Goal: Information Seeking & Learning: Find specific fact

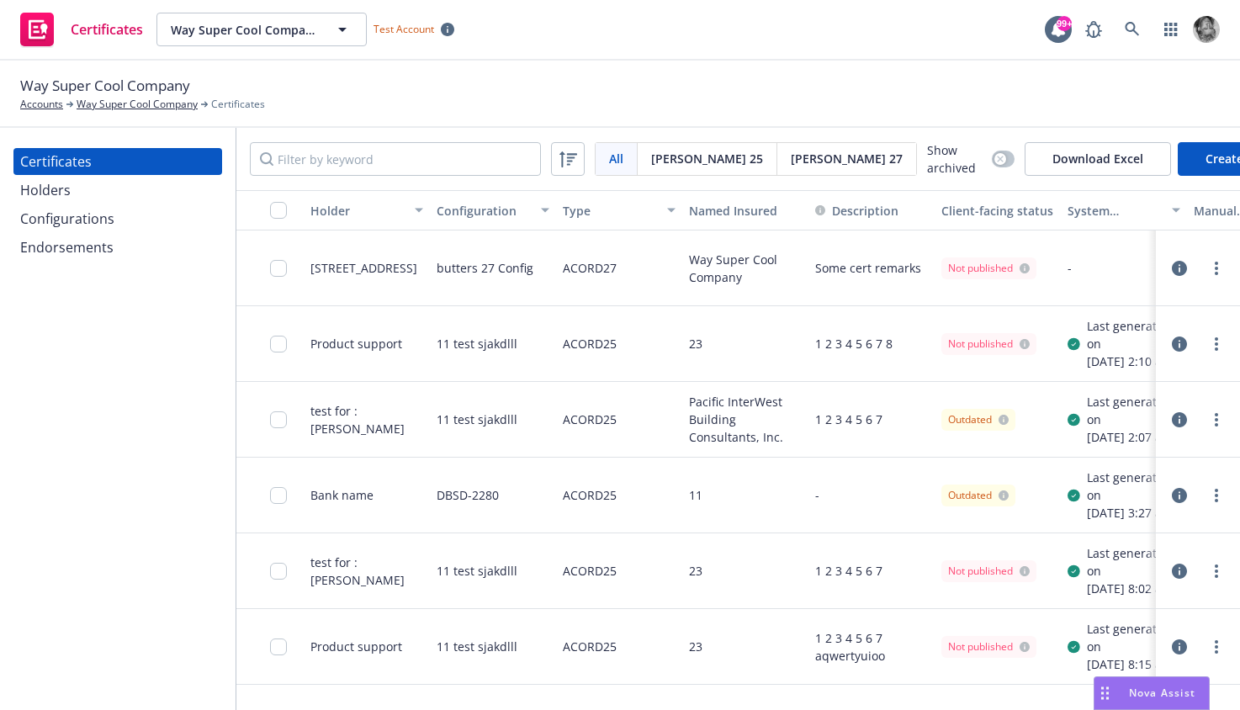
click at [452, 522] on div "DBSD-2280" at bounding box center [468, 495] width 62 height 55
click at [411, 156] on input "Filter by keyword" at bounding box center [395, 159] width 291 height 34
paste input "DBSD"
type input "DBSD"
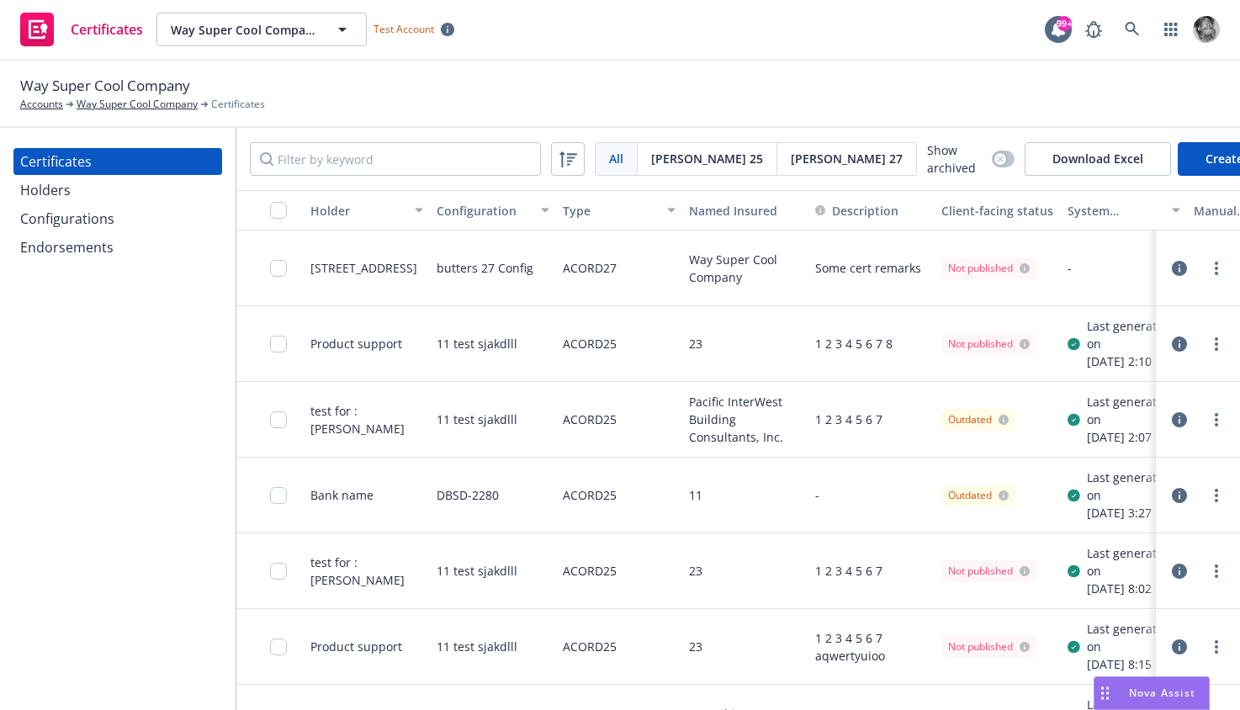
click at [548, 210] on div "button" at bounding box center [548, 210] width 8 height 39
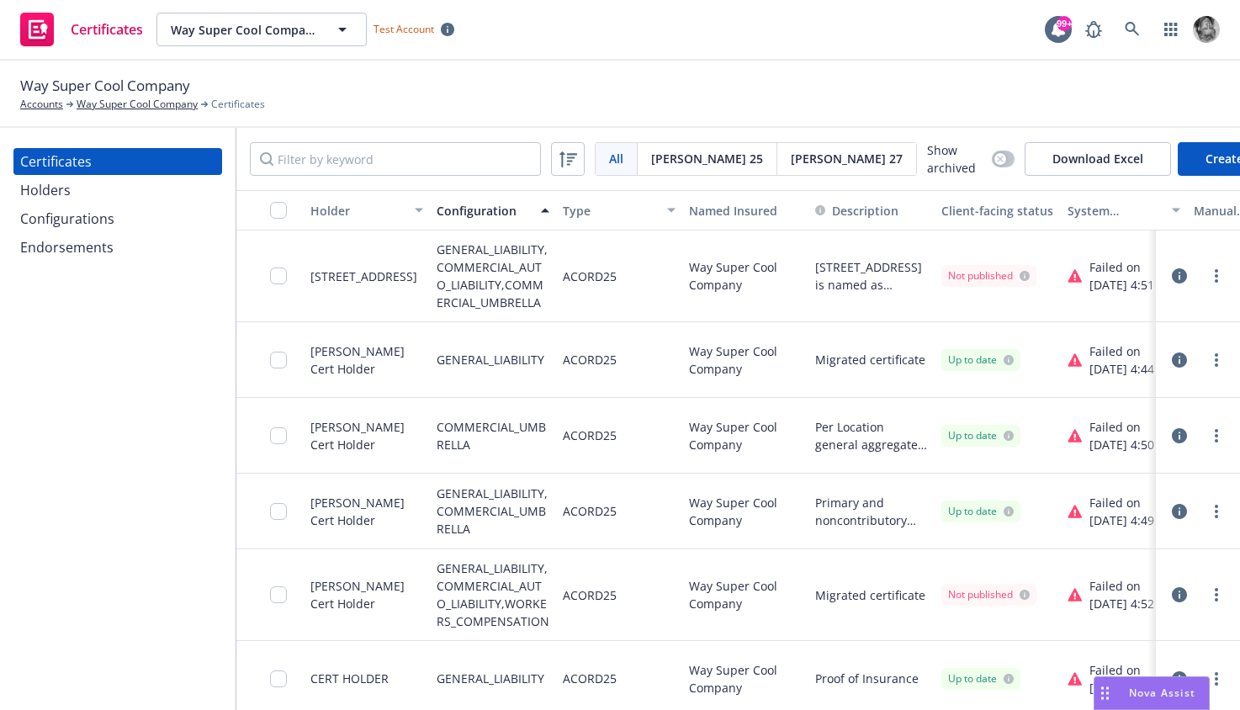
click at [586, 211] on div "Type" at bounding box center [610, 211] width 94 height 18
click at [602, 211] on div "Type" at bounding box center [610, 211] width 94 height 18
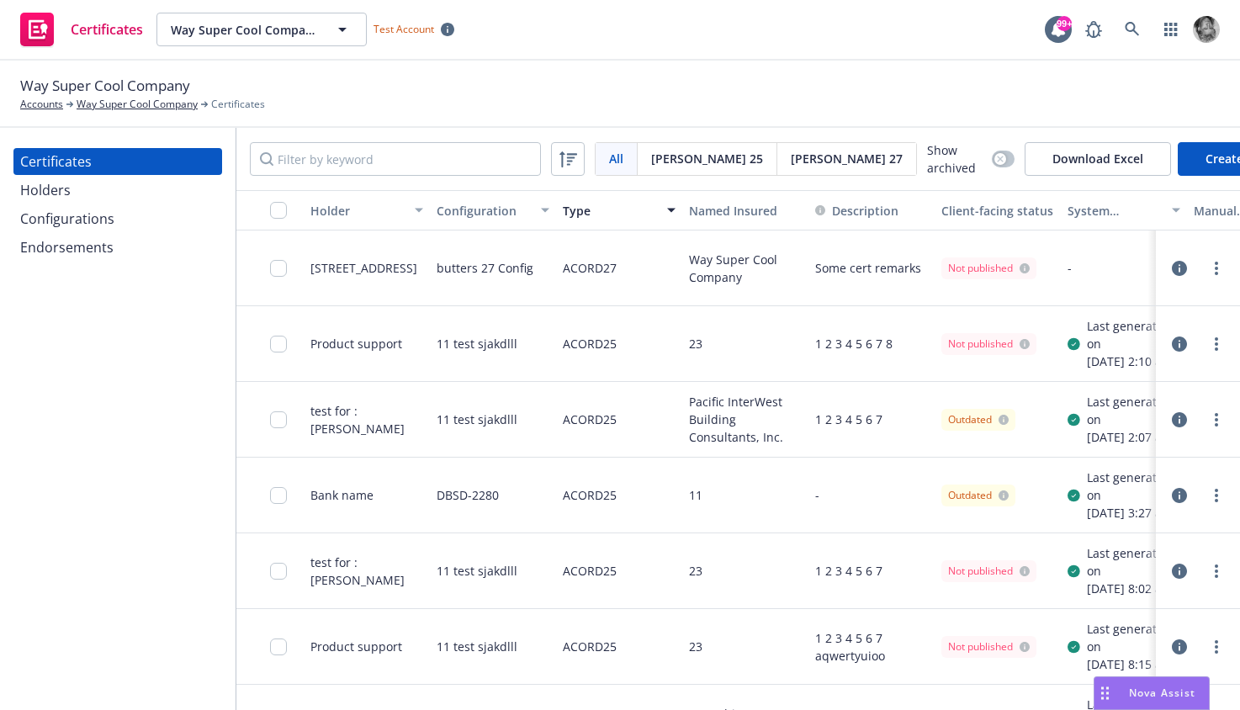
click at [602, 211] on div "Type" at bounding box center [610, 211] width 94 height 18
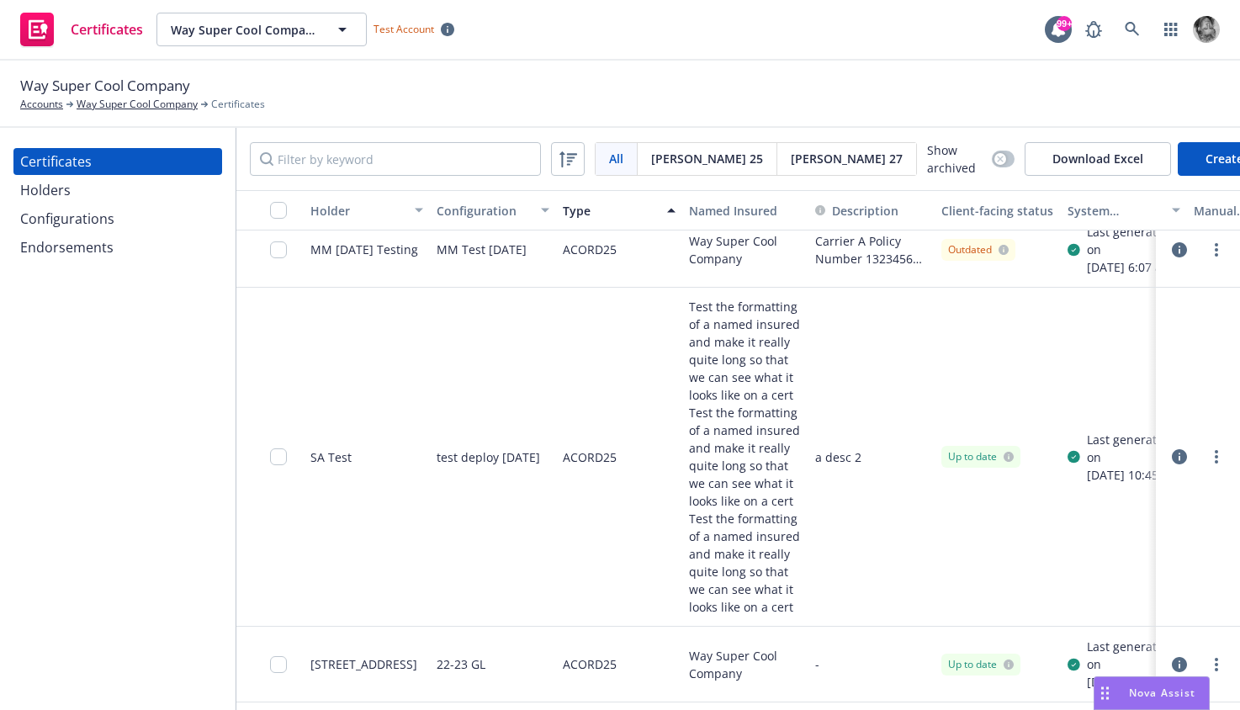
scroll to position [6045, 0]
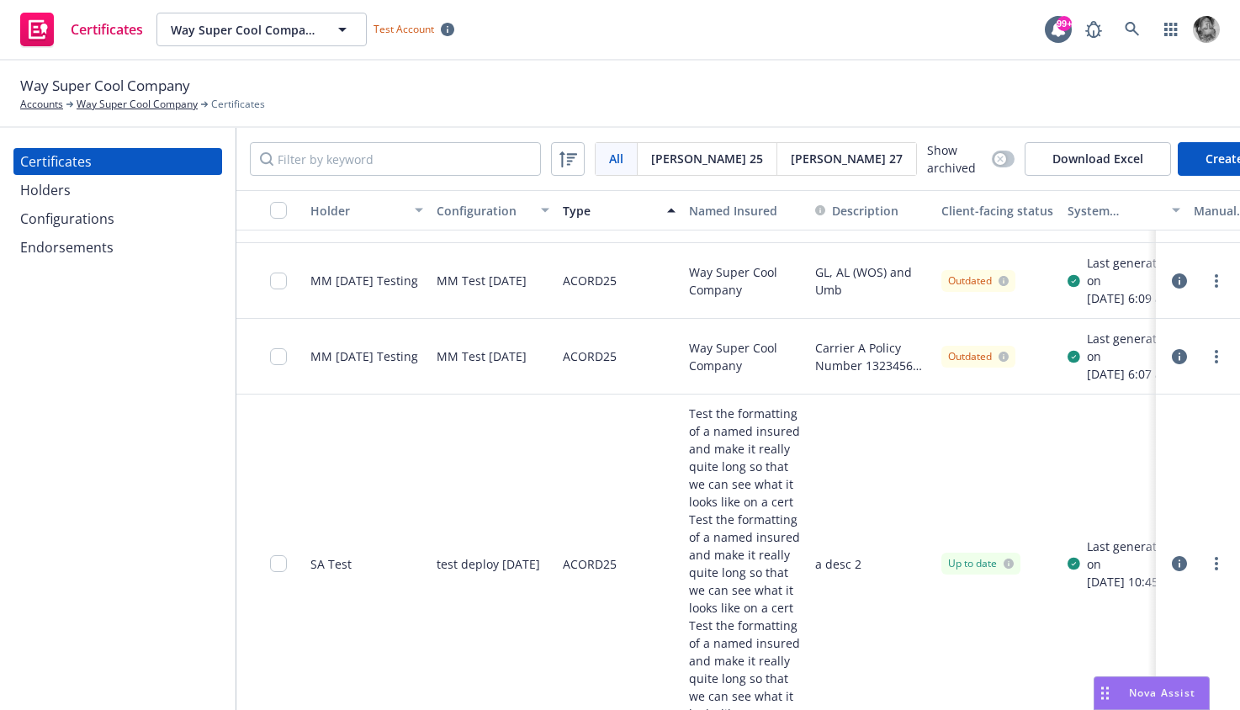
click at [570, 214] on div "Type" at bounding box center [610, 211] width 94 height 18
click at [615, 214] on div "Type" at bounding box center [610, 211] width 94 height 18
click at [496, 203] on div "Configuration" at bounding box center [484, 211] width 94 height 18
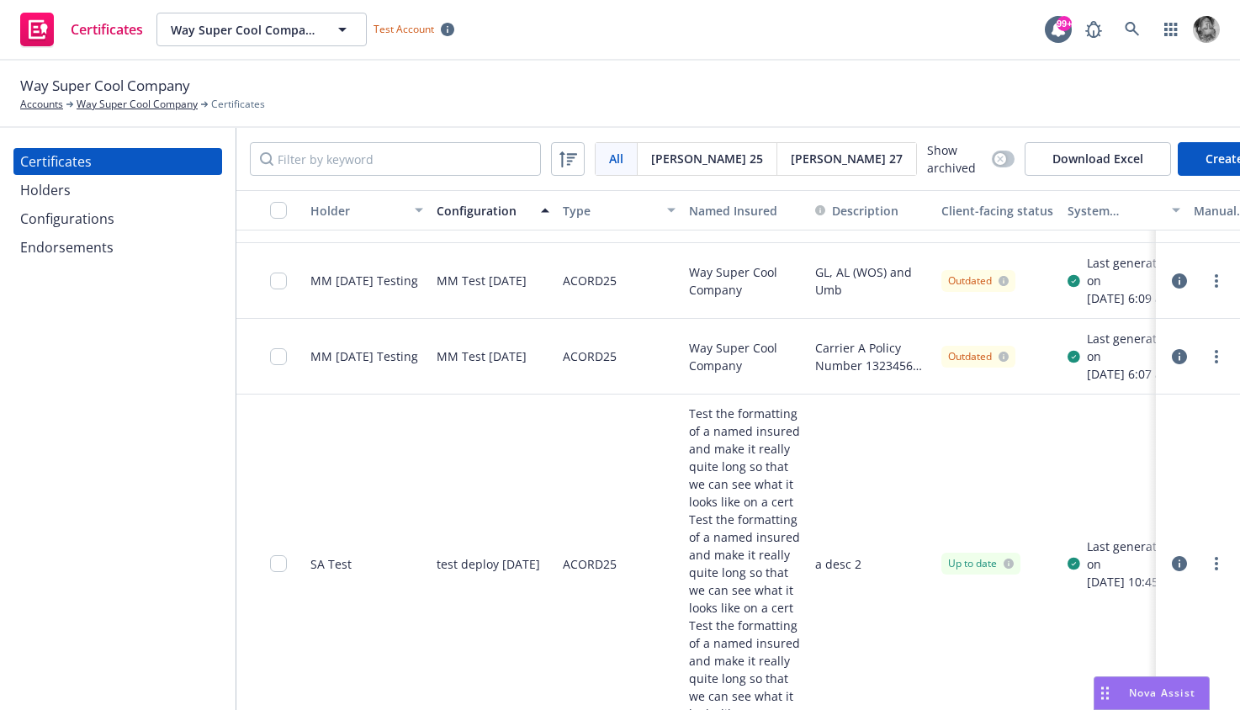
click at [496, 203] on div "Configuration" at bounding box center [484, 211] width 94 height 18
click at [740, 213] on div "Named Insured" at bounding box center [745, 211] width 113 height 18
click at [350, 214] on div "Holder" at bounding box center [357, 211] width 94 height 18
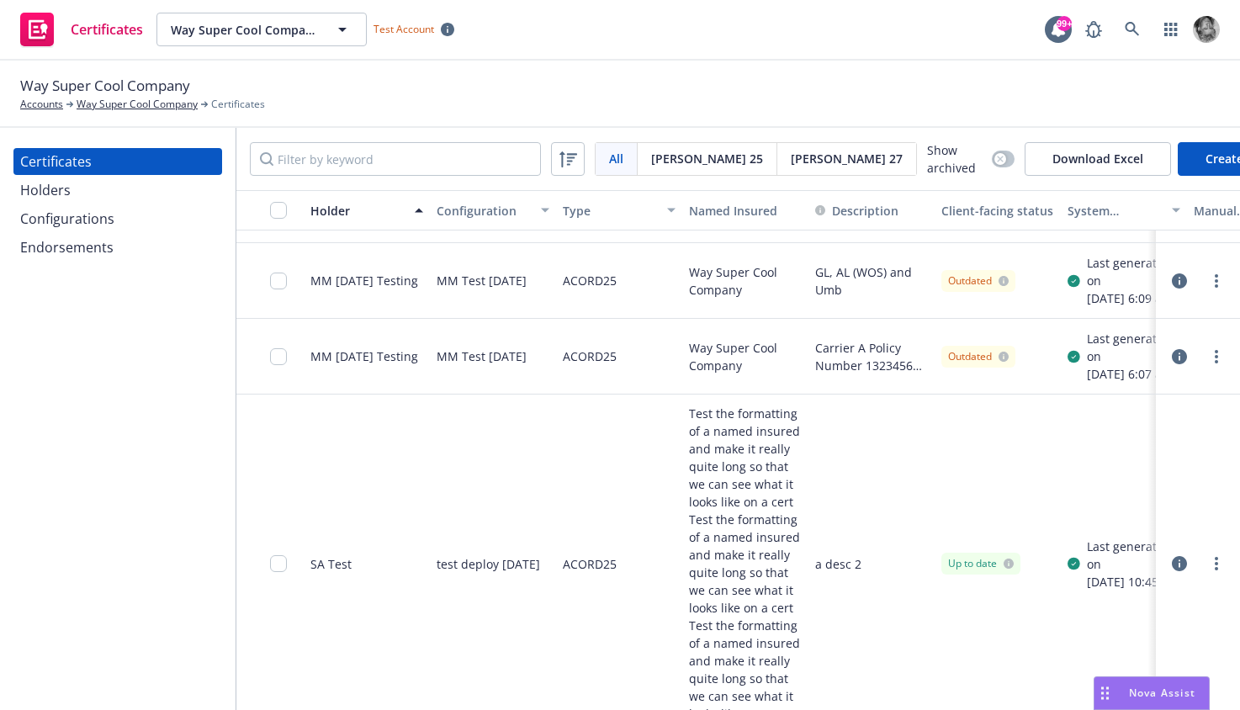
click at [350, 214] on div "Holder" at bounding box center [357, 211] width 94 height 18
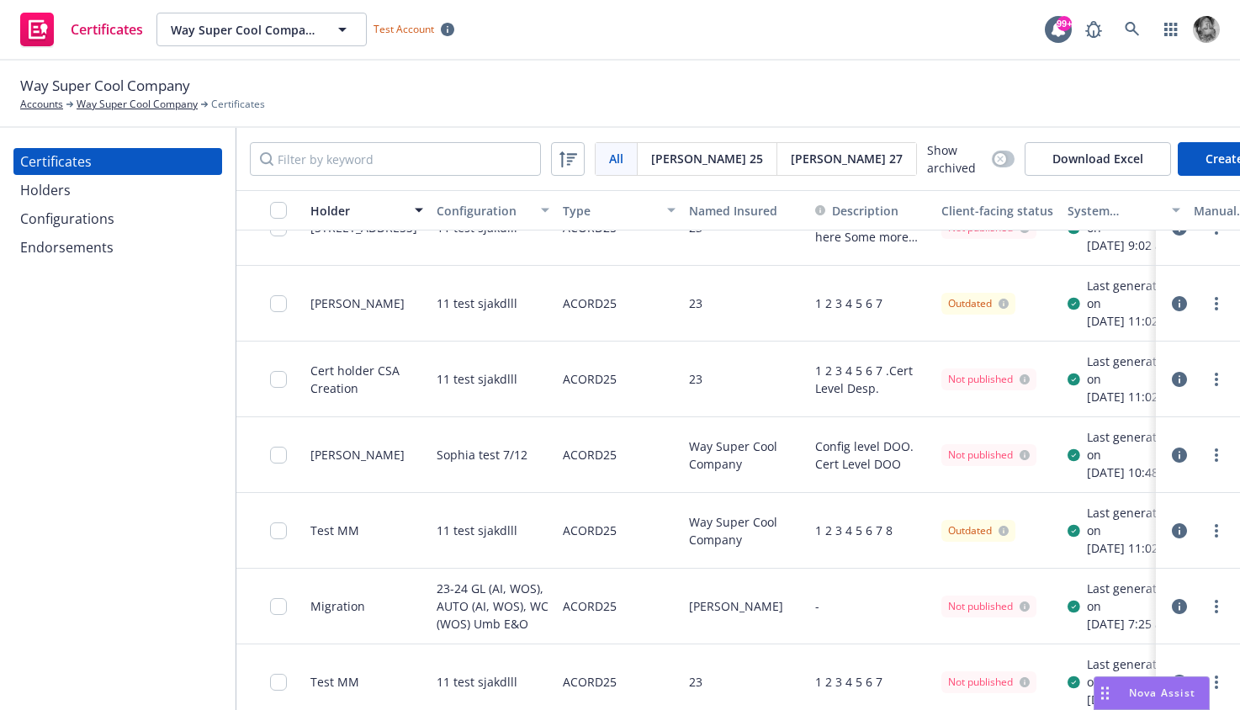
scroll to position [6707, 0]
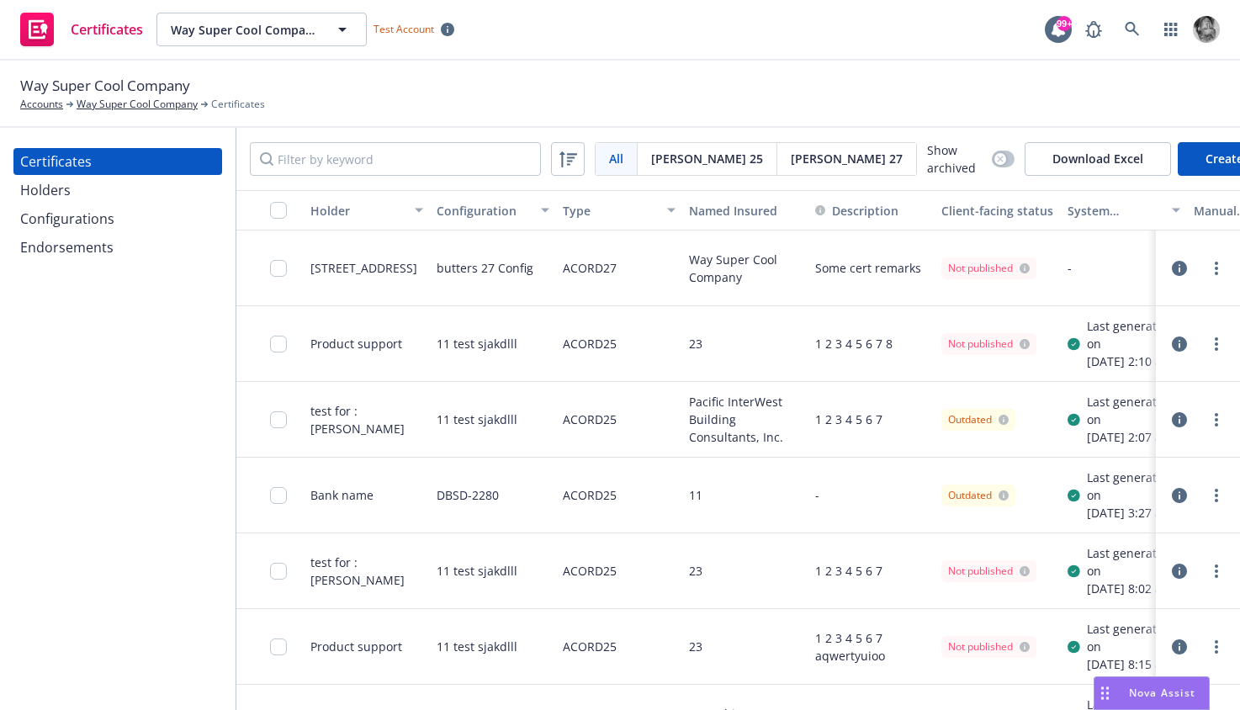
click at [575, 208] on div "Type" at bounding box center [610, 211] width 94 height 18
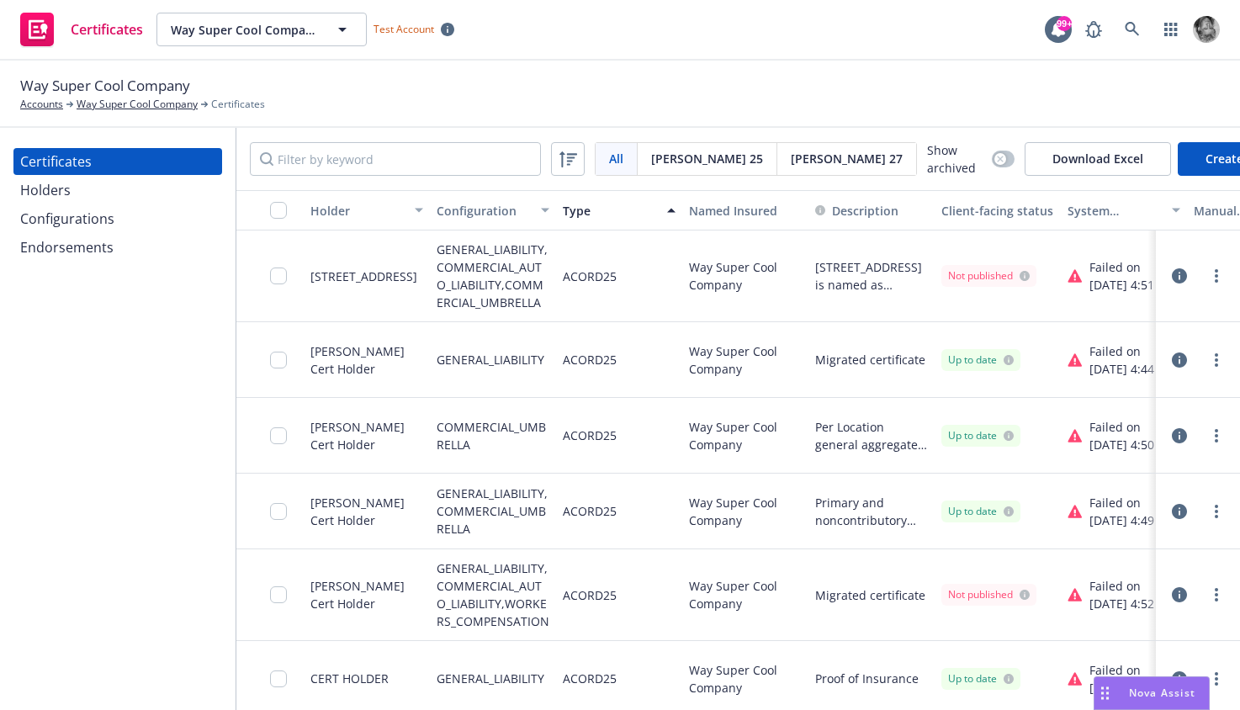
click at [575, 208] on div "Type" at bounding box center [610, 211] width 94 height 18
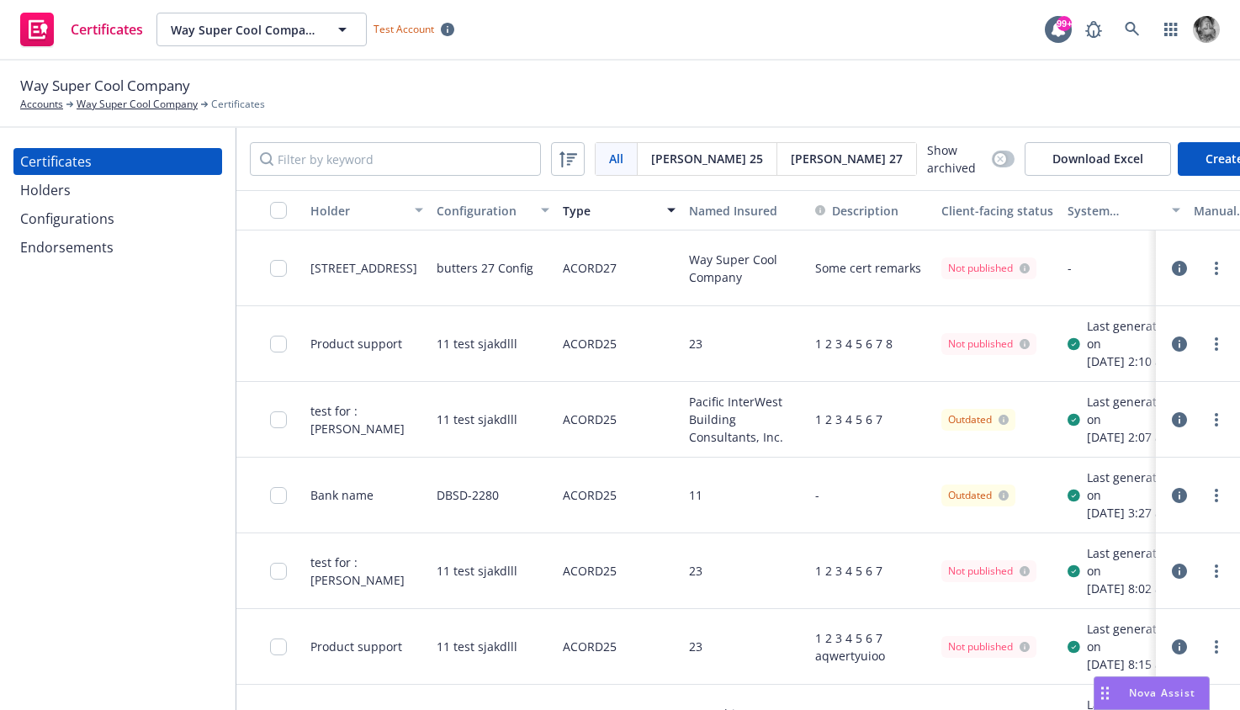
click at [575, 208] on div "Type" at bounding box center [610, 211] width 94 height 18
click at [603, 215] on div "Type" at bounding box center [610, 211] width 94 height 18
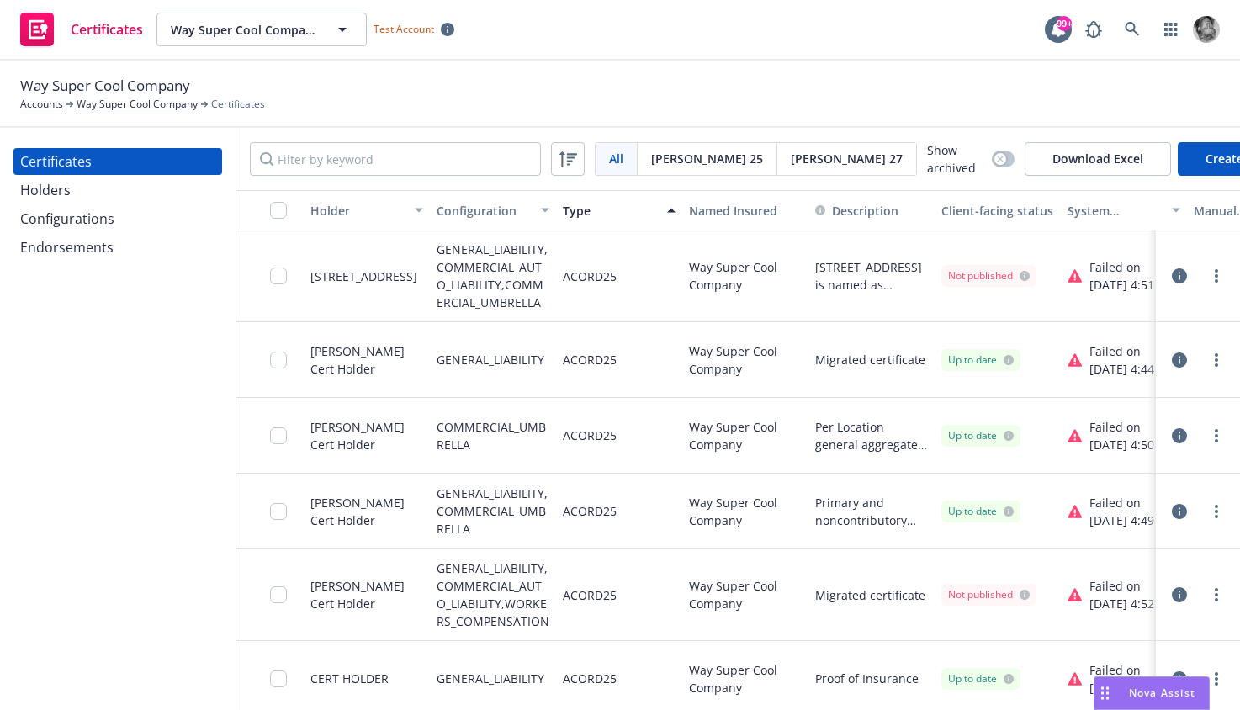
click at [603, 215] on div "Type" at bounding box center [610, 211] width 94 height 18
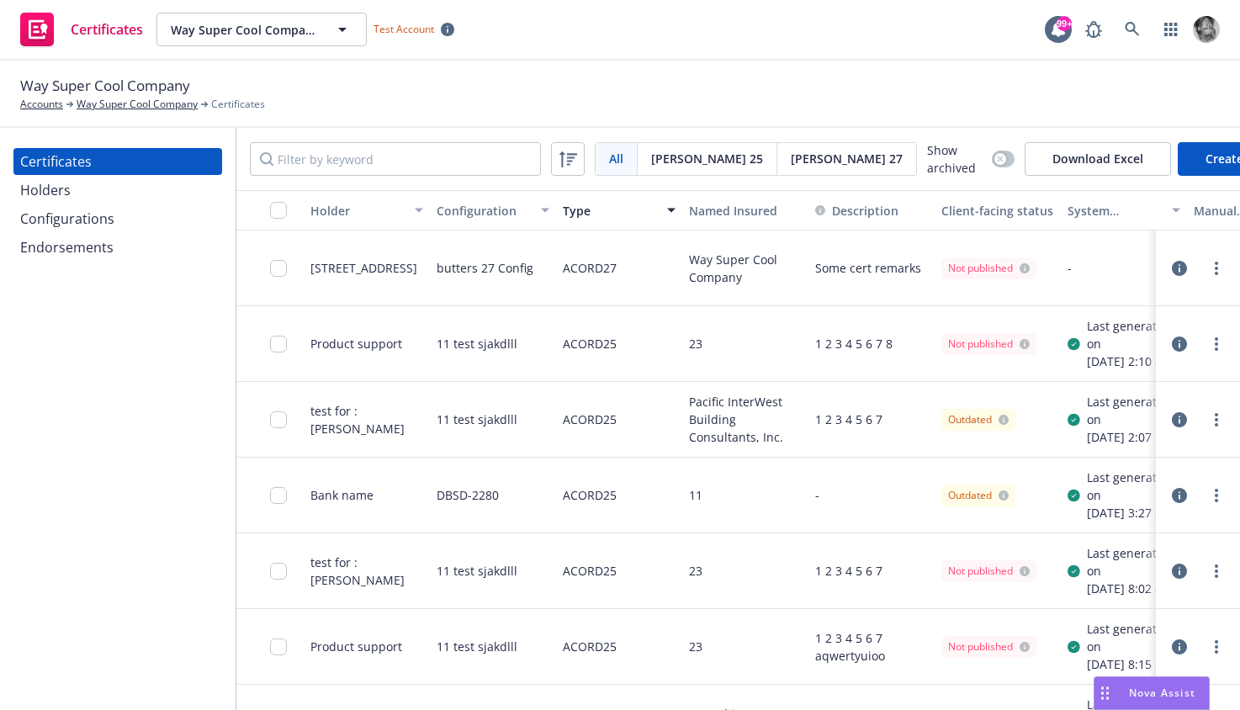
click at [852, 224] on button "Description" at bounding box center [872, 210] width 126 height 40
click at [459, 211] on div "Configuration" at bounding box center [484, 211] width 94 height 18
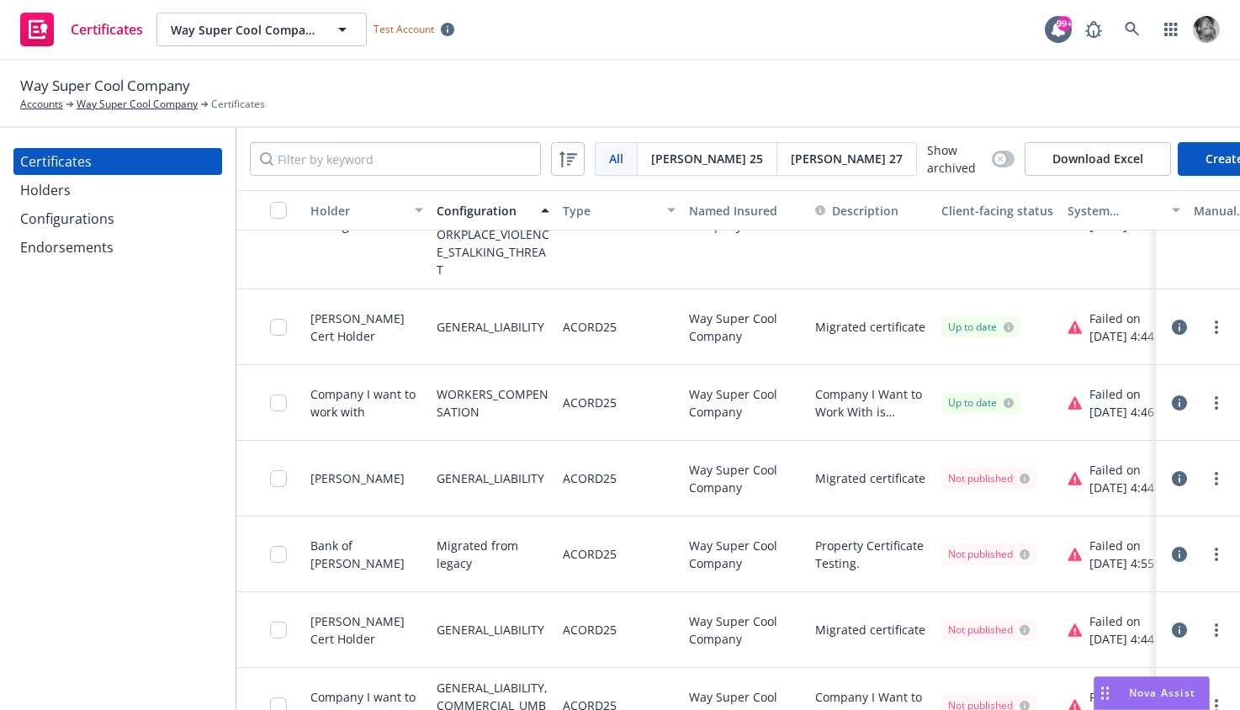
scroll to position [543, 0]
click at [512, 199] on button "Configuration" at bounding box center [493, 210] width 126 height 40
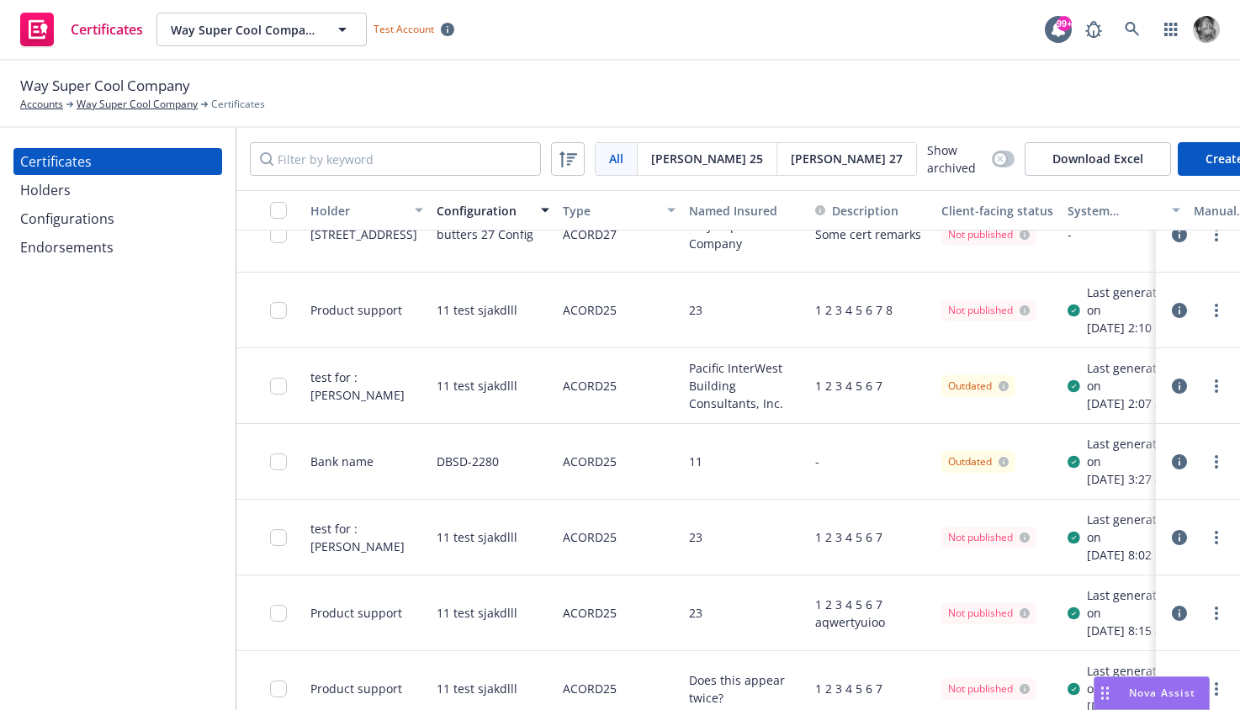
scroll to position [0, 0]
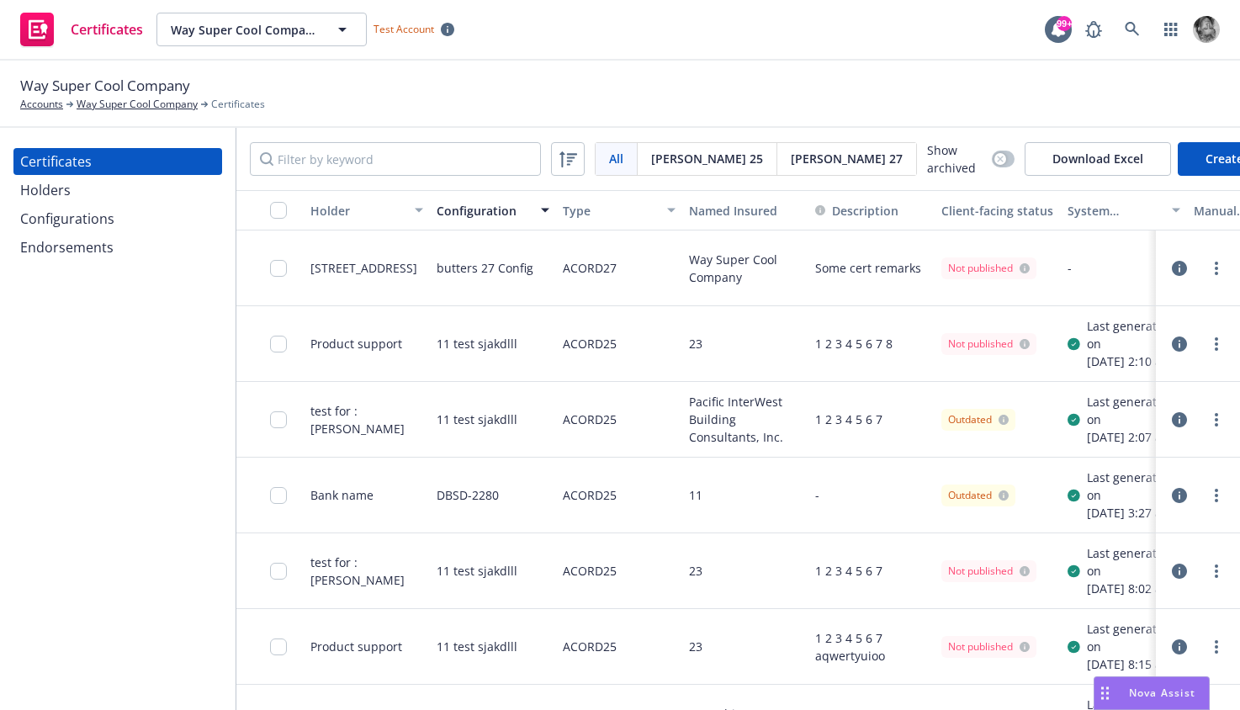
click at [333, 214] on div "Holder" at bounding box center [357, 211] width 94 height 18
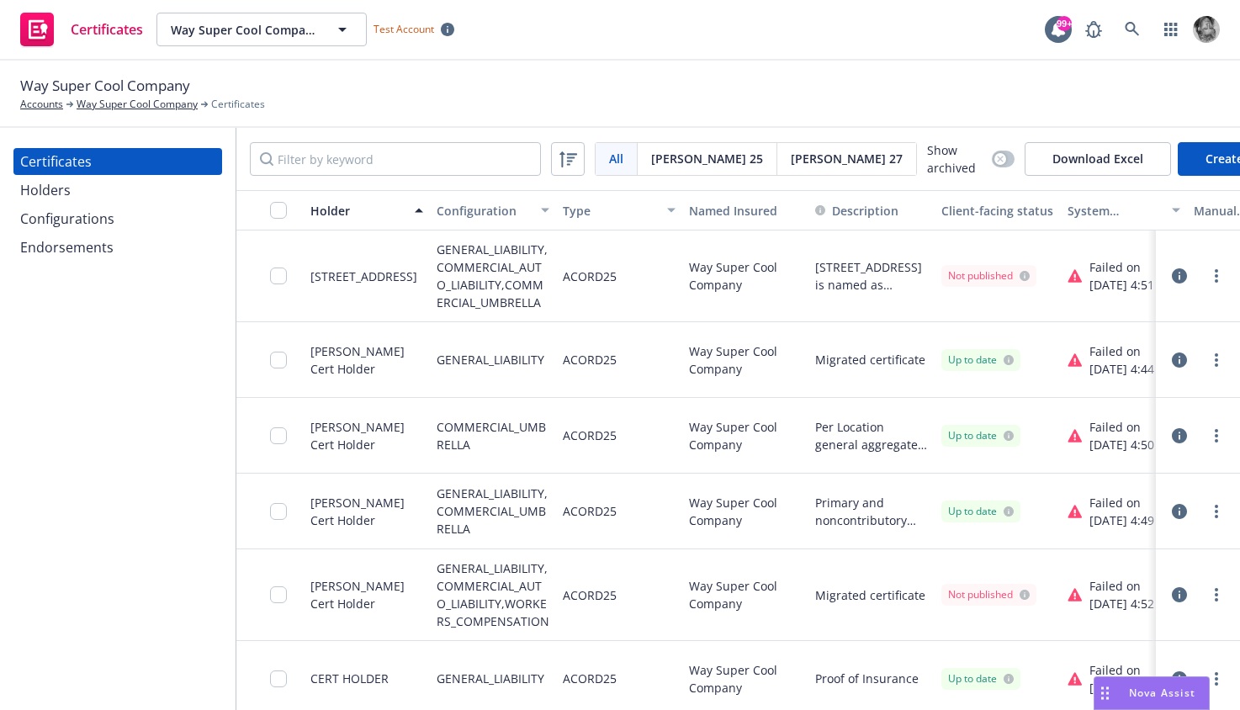
click at [333, 214] on div "Holder" at bounding box center [357, 211] width 94 height 18
